Goal: Use online tool/utility: Utilize a website feature to perform a specific function

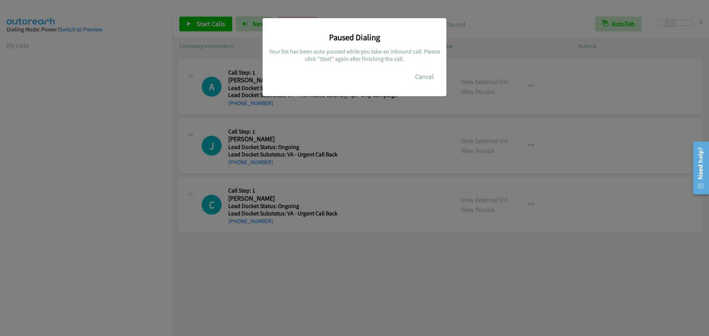
scroll to position [78, 0]
drag, startPoint x: 419, startPoint y: 75, endPoint x: 420, endPoint y: 79, distance: 4.6
click at [420, 79] on button "Cancel" at bounding box center [424, 76] width 33 height 15
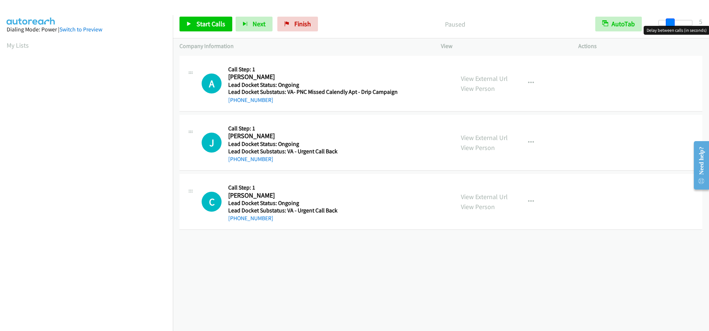
drag, startPoint x: 656, startPoint y: 25, endPoint x: 667, endPoint y: 23, distance: 10.8
click at [667, 23] on span at bounding box center [670, 22] width 9 height 9
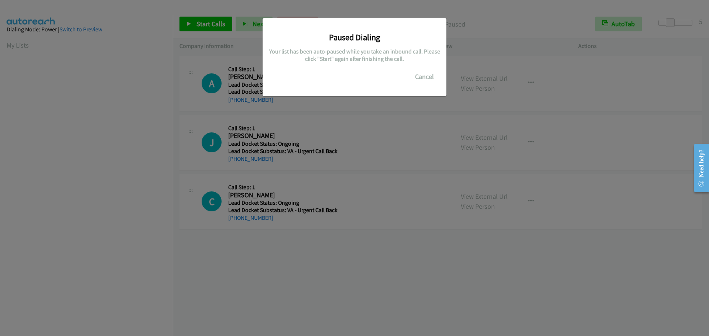
scroll to position [78, 0]
click at [429, 78] on button "Cancel" at bounding box center [424, 76] width 33 height 15
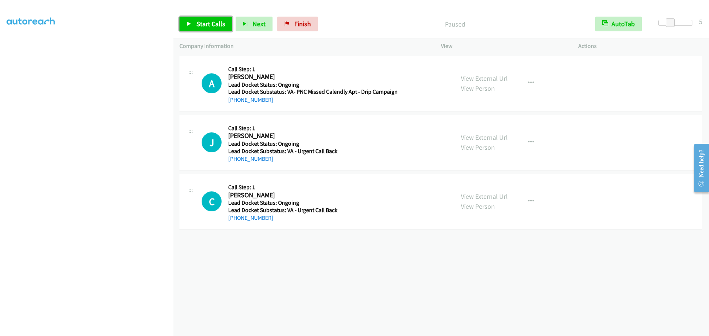
click at [208, 24] on span "Start Calls" at bounding box center [210, 24] width 29 height 8
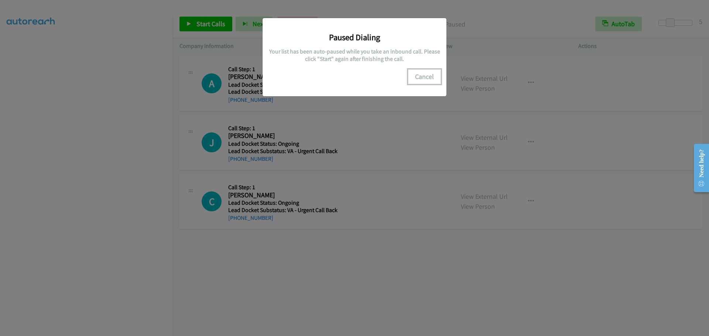
click at [428, 75] on button "Cancel" at bounding box center [424, 76] width 33 height 15
click at [432, 79] on button "Cancel" at bounding box center [424, 76] width 33 height 15
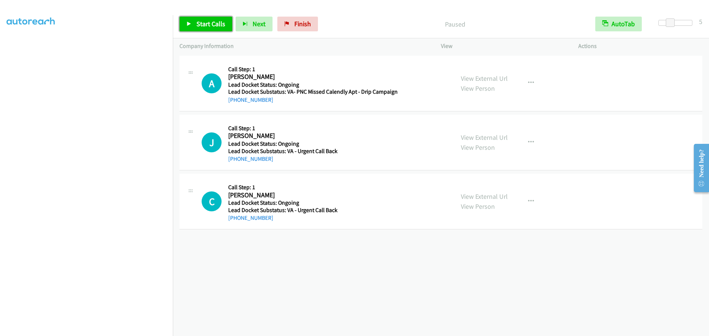
click at [208, 27] on span "Start Calls" at bounding box center [210, 24] width 29 height 8
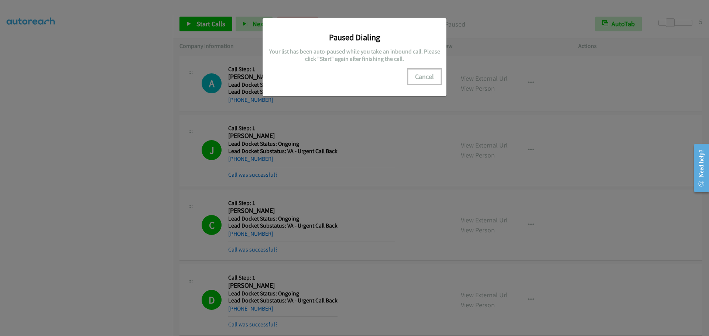
click at [423, 75] on button "Cancel" at bounding box center [424, 76] width 33 height 15
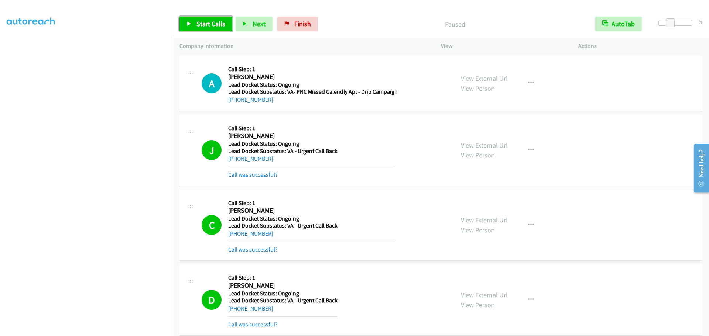
click at [196, 28] on link "Start Calls" at bounding box center [205, 24] width 53 height 15
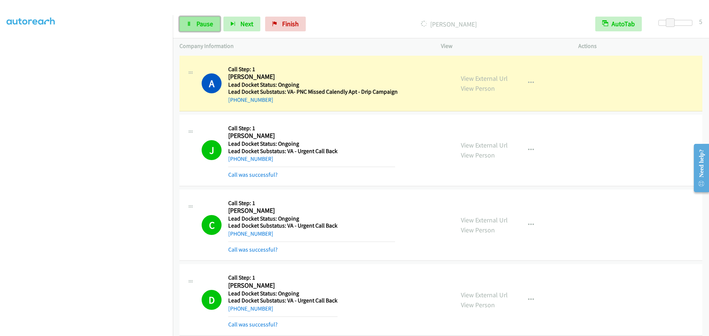
click at [207, 21] on span "Pause" at bounding box center [204, 24] width 17 height 8
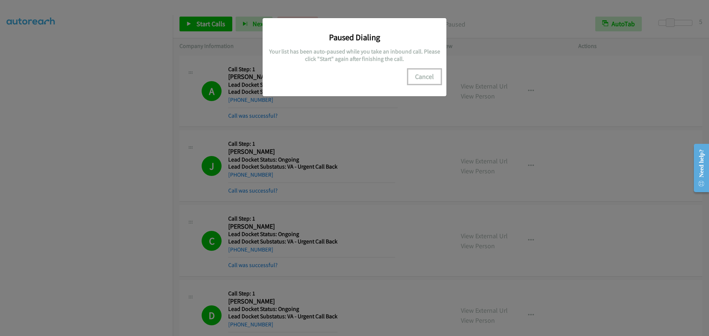
click at [422, 74] on button "Cancel" at bounding box center [424, 76] width 33 height 15
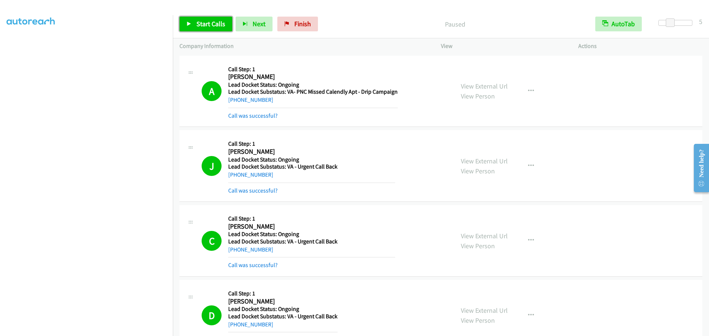
click at [213, 17] on link "Start Calls" at bounding box center [205, 24] width 53 height 15
click at [189, 18] on link "Pause" at bounding box center [199, 24] width 41 height 15
